Goal: Check status: Check status

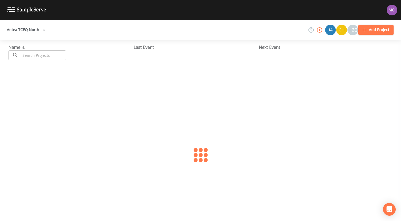
click at [54, 56] on input "text" at bounding box center [43, 55] width 45 height 10
paste input "TX0050003"
type input "TX0050003"
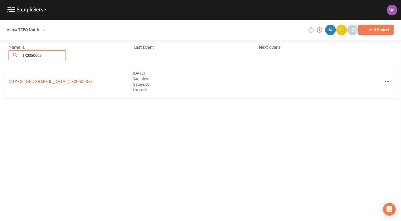
click at [46, 83] on link "CITY OF [GEOGRAPHIC_DATA] (TX0050003)" at bounding box center [49, 81] width 83 height 6
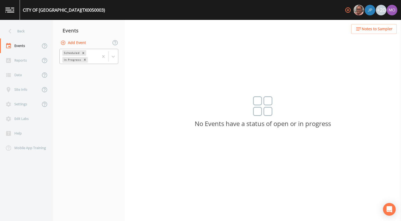
click at [76, 59] on div "In Progress" at bounding box center [72, 60] width 20 height 6
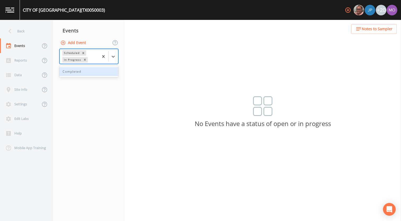
click at [76, 70] on div "Completed" at bounding box center [88, 71] width 59 height 9
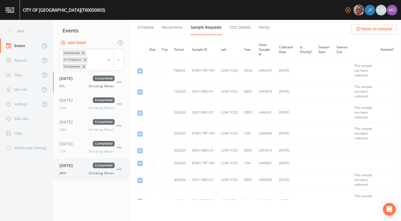
click at [74, 171] on div "JWH Drinking Water" at bounding box center [86, 173] width 55 height 5
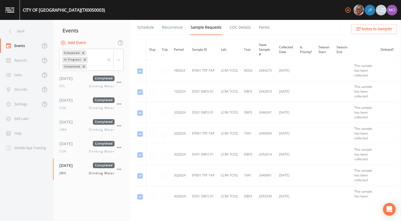
click at [263, 28] on link "Forms" at bounding box center [264, 27] width 12 height 15
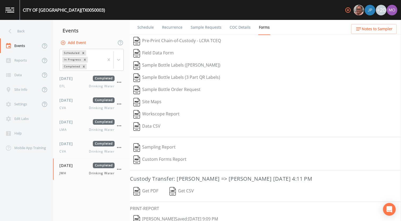
scroll to position [23, 0]
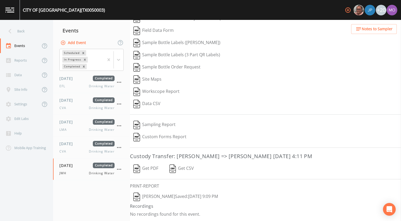
click at [136, 195] on img "button" at bounding box center [136, 196] width 7 height 8
click at [30, 30] on div "Back" at bounding box center [24, 31] width 48 height 15
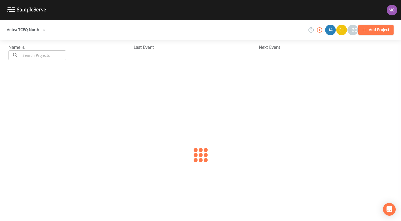
click at [43, 52] on input "text" at bounding box center [43, 55] width 45 height 10
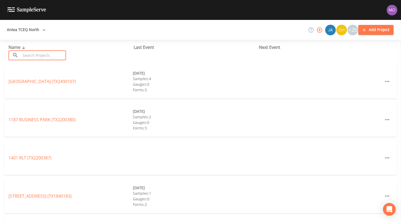
paste input "TX0320011"
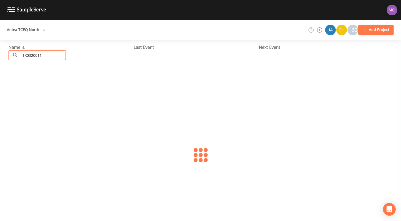
type input "TX0320011"
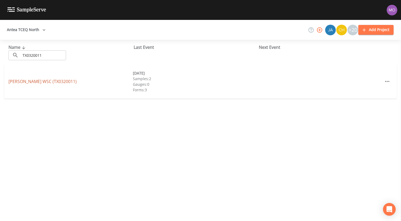
click at [42, 79] on link "[PERSON_NAME] WSC (TX0320011)" at bounding box center [42, 81] width 68 height 6
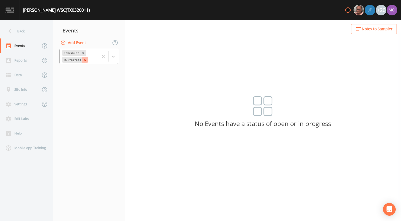
click at [82, 59] on div "Remove In Progress" at bounding box center [85, 60] width 6 height 6
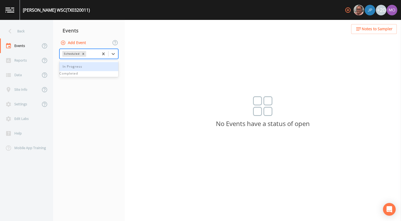
click at [88, 56] on input "text" at bounding box center [87, 53] width 1 height 5
click at [82, 74] on div "Completed" at bounding box center [88, 71] width 59 height 9
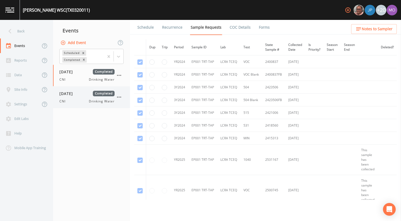
click at [70, 101] on div "CNI Drinking Water" at bounding box center [86, 101] width 55 height 5
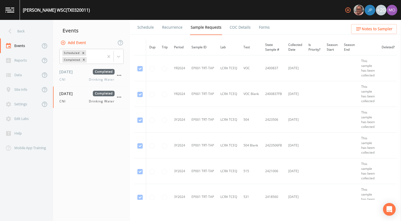
click at [263, 28] on link "Forms" at bounding box center [264, 27] width 12 height 15
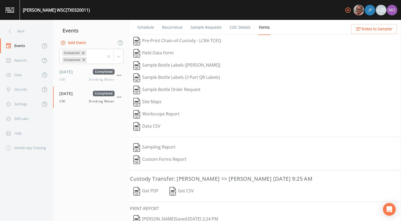
scroll to position [23, 0]
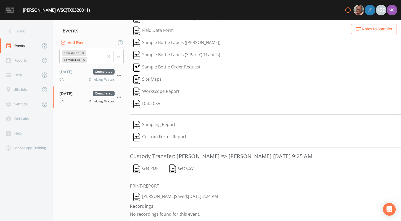
click at [143, 199] on button "[PERSON_NAME]  Saved: [DATE] 2:24 PM" at bounding box center [175, 196] width 91 height 12
